Goal: Transaction & Acquisition: Obtain resource

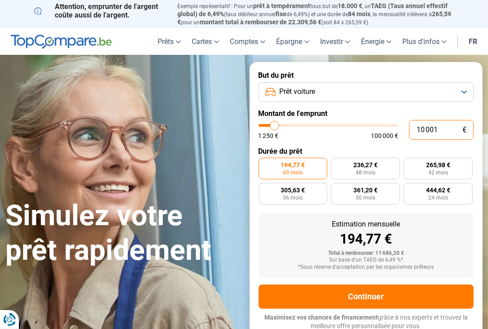
click at [450, 131] on input "10 001" at bounding box center [441, 130] width 65 height 20
type input "1 000"
type input "1250"
type input "100"
type input "1250"
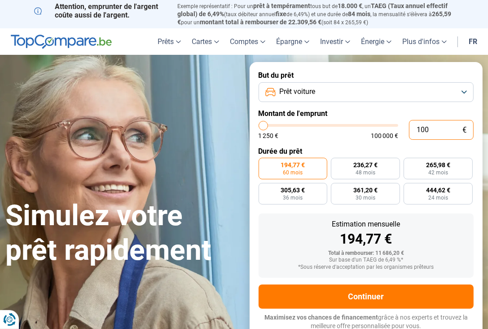
type input "10"
type input "1250"
type input "1"
type input "1250"
type input "0"
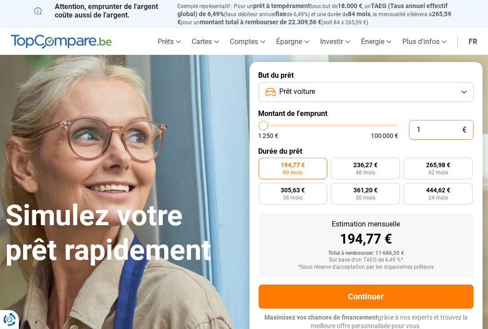
type input "1250"
type input "4"
type input "1250"
type input "40"
type input "1250"
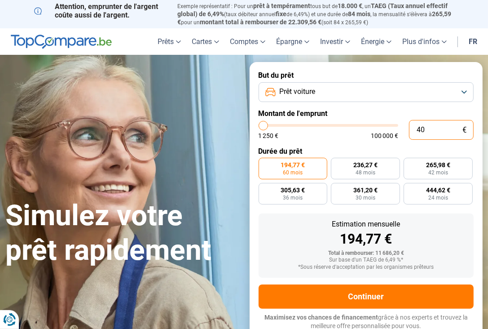
type input "400"
type input "1250"
type input "4 000"
type input "4000"
type input "40 000"
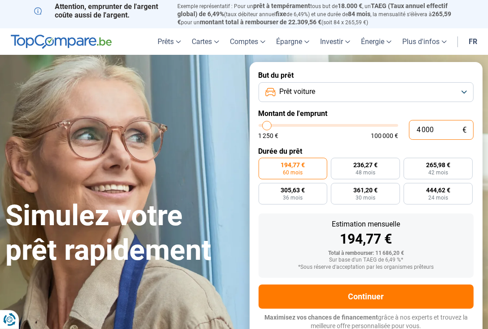
type input "40000"
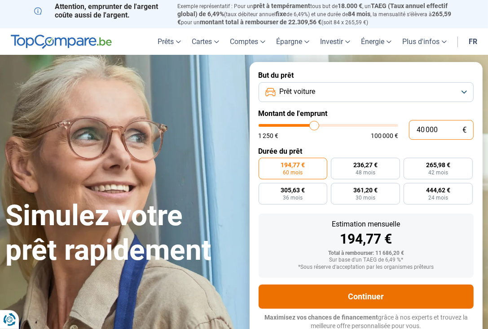
radio input "false"
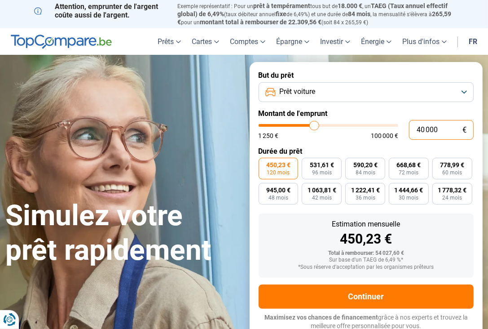
scroll to position [3, 0]
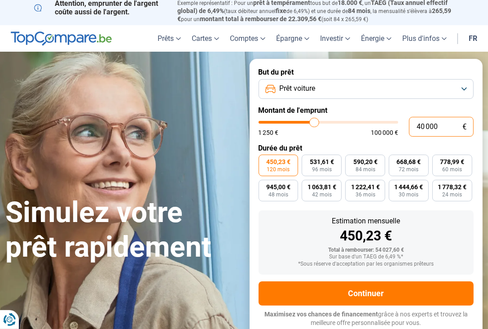
type input "40 000"
click at [284, 172] on span "120 mois" at bounding box center [278, 169] width 23 height 5
click at [265, 160] on input "450,23 € 120 mois" at bounding box center [262, 158] width 6 height 6
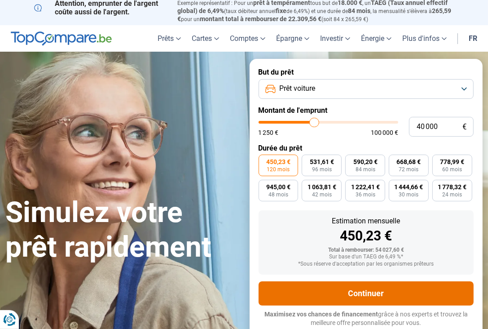
click at [345, 303] on button "Continuer" at bounding box center [367, 293] width 216 height 24
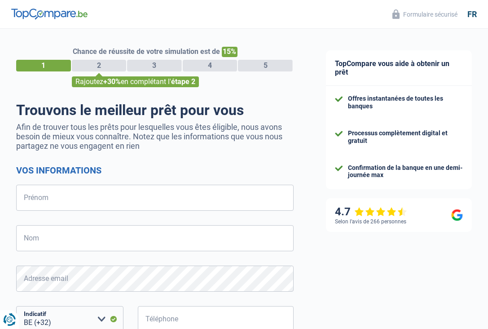
select select "32"
